Goal: Information Seeking & Learning: Learn about a topic

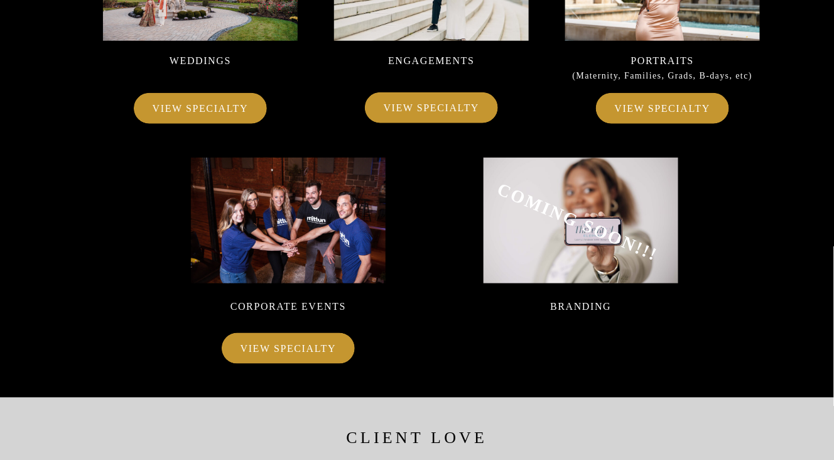
scroll to position [7581, 0]
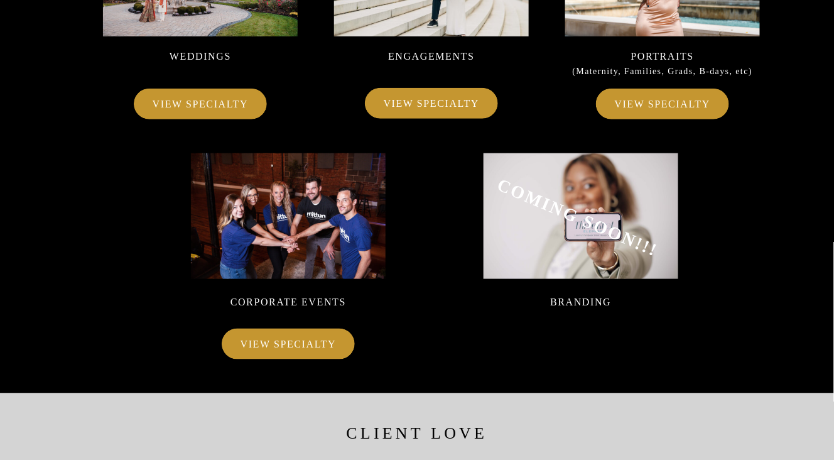
drag, startPoint x: 678, startPoint y: 292, endPoint x: 655, endPoint y: 111, distance: 182.3
drag, startPoint x: 655, startPoint y: 111, endPoint x: 641, endPoint y: 92, distance: 23.3
click at [641, 92] on div at bounding box center [662, 104] width 133 height 31
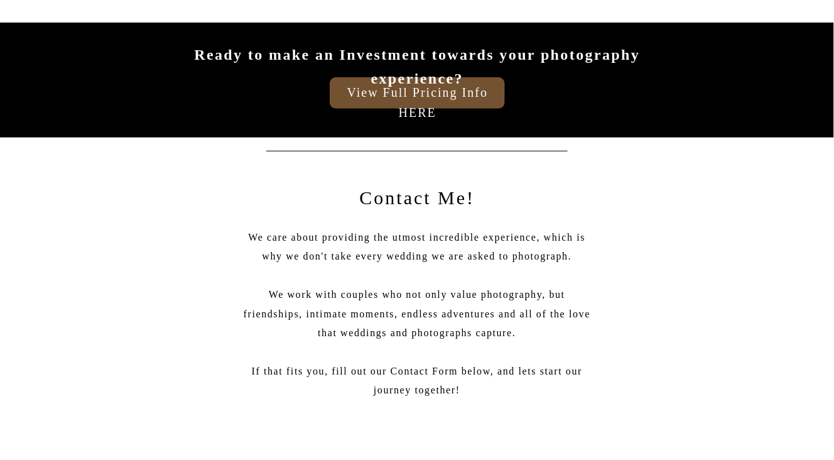
scroll to position [29395, 0]
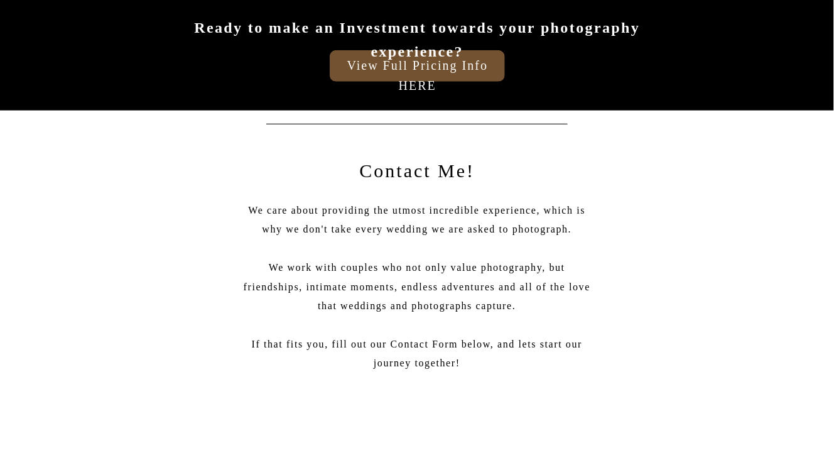
click at [418, 39] on h3 "Ready to make an Investment towards your photography experience?" at bounding box center [417, 27] width 494 height 23
click at [417, 70] on h3 "View Full Pricing Info HERE" at bounding box center [417, 62] width 171 height 14
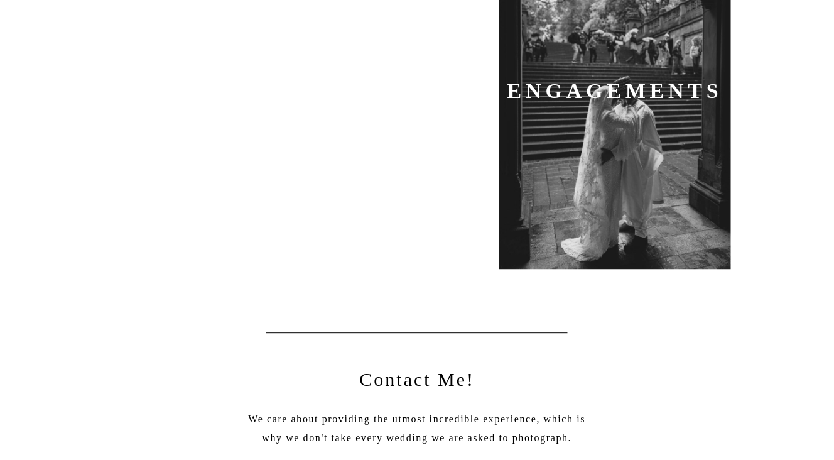
scroll to position [841, 0]
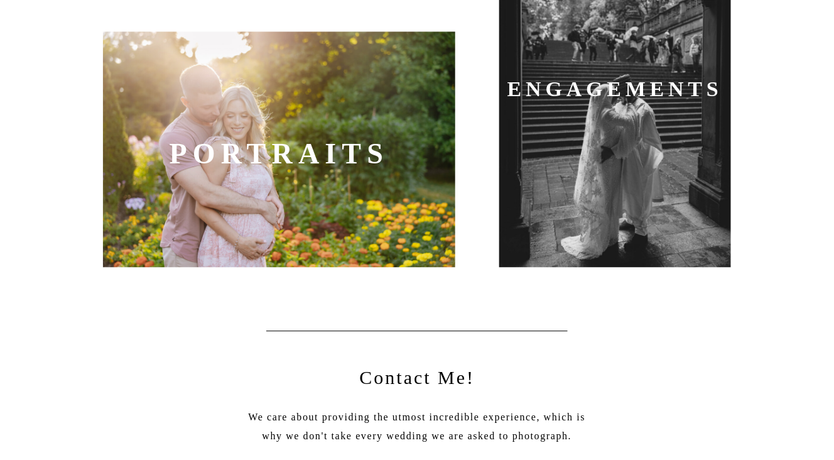
click at [321, 152] on b "Portraits" at bounding box center [280, 154] width 220 height 32
